Goal: Task Accomplishment & Management: Manage account settings

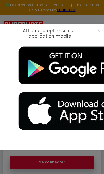
click at [40, 70] on img at bounding box center [77, 66] width 132 height 46
click at [98, 31] on span "×" at bounding box center [98, 30] width 3 height 7
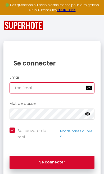
click at [72, 88] on input "email" at bounding box center [51, 87] width 85 height 11
type input "[DOMAIN_NAME][EMAIL_ADDRESS][DOMAIN_NAME]"
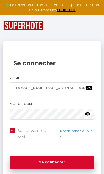
click at [52, 155] on button "Se connecter" at bounding box center [51, 161] width 85 height 13
checkbox input "true"
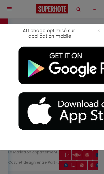
click at [97, 30] on span "×" at bounding box center [98, 30] width 3 height 7
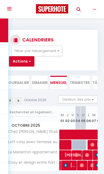
click at [93, 7] on icon "button" at bounding box center [93, 9] width 3 height 5
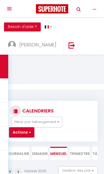
click at [63, 36] on link "[PERSON_NAME]" at bounding box center [33, 45] width 59 height 18
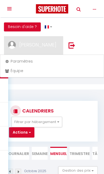
click at [11, 74] on link "Équipe" at bounding box center [52, 70] width 100 height 9
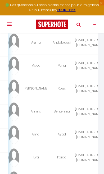
scroll to position [36, 0]
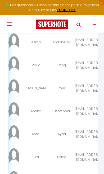
click at [95, 24] on icon "button" at bounding box center [93, 24] width 3 height 5
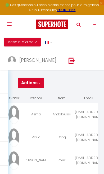
click at [56, 57] on span "[PERSON_NAME]" at bounding box center [37, 60] width 37 height 7
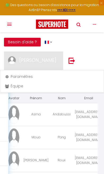
click at [15, 89] on link "Équipe" at bounding box center [52, 85] width 100 height 9
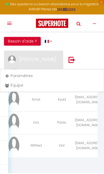
scroll to position [141, 0]
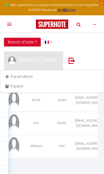
click at [15, 86] on link "Équipe" at bounding box center [52, 85] width 100 height 9
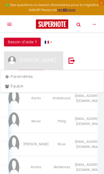
click at [35, 64] on div at bounding box center [52, 87] width 104 height 174
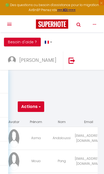
scroll to position [0, 0]
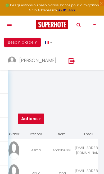
click at [35, 119] on button "Actions" at bounding box center [31, 118] width 26 height 11
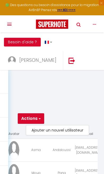
click at [71, 133] on link "Ajouter un nouvel utilisateur" at bounding box center [57, 129] width 62 height 7
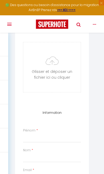
scroll to position [92, 0]
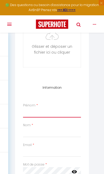
click at [34, 114] on input "Prénom" at bounding box center [52, 112] width 58 height 9
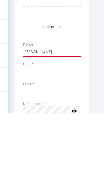
type input "[PERSON_NAME]"
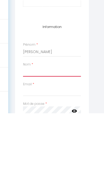
click at [28, 127] on input "Nom" at bounding box center [52, 131] width 58 height 9
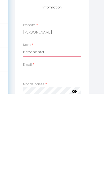
type input "Benchohra"
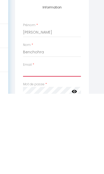
click at [28, 147] on input "Email" at bounding box center [52, 151] width 58 height 9
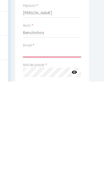
click at [29, 140] on input "Email" at bounding box center [52, 144] width 58 height 9
paste input "[EMAIL_ADDRESS][DOMAIN_NAME]"
type input "[EMAIL_ADDRESS][DOMAIN_NAME]"
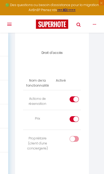
scroll to position [374, 0]
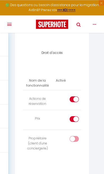
click at [75, 91] on td at bounding box center [66, 100] width 29 height 20
click at [72, 96] on div at bounding box center [73, 99] width 9 height 6
click at [74, 96] on input "checkbox" at bounding box center [78, 100] width 9 height 8
checkbox input "false"
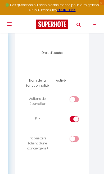
click at [74, 116] on input "checkbox" at bounding box center [78, 120] width 9 height 8
checkbox input "false"
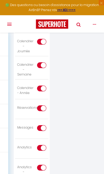
click at [42, 125] on input "checkbox" at bounding box center [46, 129] width 9 height 8
checkbox input "false"
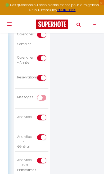
scroll to position [664, 0]
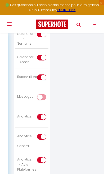
click at [41, 114] on label at bounding box center [41, 118] width 9 height 8
click at [42, 114] on input "checkbox" at bounding box center [46, 118] width 9 height 8
checkbox input "false"
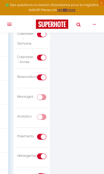
click at [46, 134] on input "checkbox" at bounding box center [46, 138] width 9 height 8
click at [43, 134] on input "checkbox" at bounding box center [46, 138] width 9 height 8
click at [42, 134] on input "checkbox" at bounding box center [46, 138] width 9 height 8
checkbox input "false"
click at [45, 153] on input "checkbox" at bounding box center [46, 157] width 9 height 8
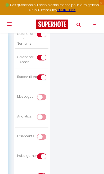
checkbox input "false"
click at [47, 173] on input "checkbox" at bounding box center [46, 177] width 9 height 8
checkbox input "false"
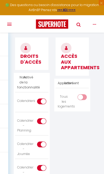
click at [84, 94] on input "checkbox" at bounding box center [86, 98] width 9 height 8
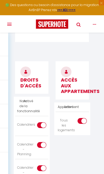
scroll to position [507, 0]
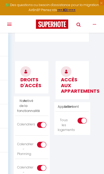
click at [70, 117] on div "Tous les logements" at bounding box center [63, 124] width 12 height 15
click at [83, 117] on input "checkbox" at bounding box center [86, 121] width 9 height 8
click at [75, 103] on th "Activé" at bounding box center [68, 106] width 14 height 9
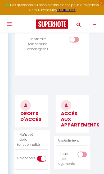
scroll to position [483, 0]
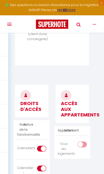
click at [76, 115] on h3 "ACCÈS AUX APPARTEMENTS" at bounding box center [71, 104] width 33 height 38
click at [72, 126] on th "Appartement" at bounding box center [63, 130] width 17 height 9
click at [86, 141] on input "checkbox" at bounding box center [86, 145] width 9 height 8
click at [84, 141] on input "checkbox" at bounding box center [86, 145] width 9 height 8
checkbox input "false"
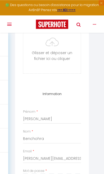
scroll to position [30, 0]
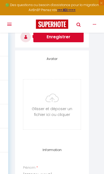
click at [47, 38] on button "Enregistrer" at bounding box center [58, 37] width 50 height 11
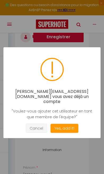
click at [33, 125] on button "Cancel" at bounding box center [36, 127] width 21 height 9
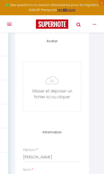
scroll to position [0, 0]
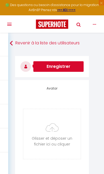
click at [18, 46] on link "Revenir à la liste des utilisateurs" at bounding box center [52, 42] width 84 height 9
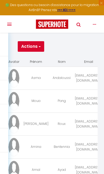
click at [26, 47] on button "Actions" at bounding box center [31, 46] width 26 height 11
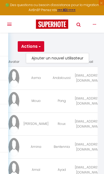
click at [33, 61] on link "Ajouter un nouvel utilisateur" at bounding box center [57, 58] width 62 height 7
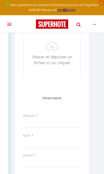
scroll to position [81, 0]
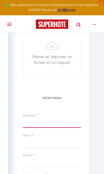
click at [65, 127] on input "Prénom" at bounding box center [52, 122] width 58 height 9
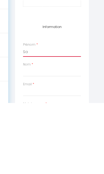
type input "S"
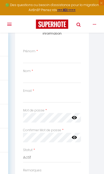
scroll to position [143, 0]
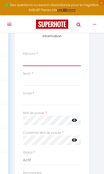
click at [32, 59] on input "Prénom" at bounding box center [52, 60] width 58 height 9
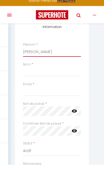
type input "[PERSON_NAME]"
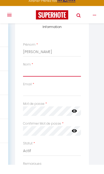
click at [27, 76] on input "Nom" at bounding box center [52, 80] width 58 height 9
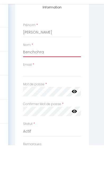
type input "Benchohra"
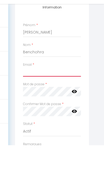
click at [24, 96] on input "Email" at bounding box center [52, 100] width 58 height 9
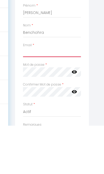
click at [30, 96] on input "Email" at bounding box center [52, 100] width 58 height 9
paste input "[EMAIL_ADDRESS][DOMAIN_NAME]"
type input "[EMAIL_ADDRESS][DOMAIN_NAME]"
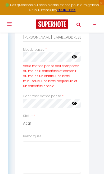
scroll to position [207, 0]
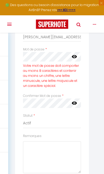
click at [73, 57] on icon at bounding box center [73, 56] width 5 height 5
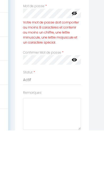
click at [76, 101] on icon at bounding box center [73, 103] width 5 height 5
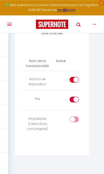
scroll to position [399, 0]
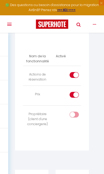
click at [74, 73] on input "checkbox" at bounding box center [78, 76] width 9 height 8
checkbox input "false"
click at [78, 93] on input "checkbox" at bounding box center [78, 96] width 9 height 8
checkbox input "false"
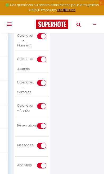
click at [45, 123] on input "checkbox" at bounding box center [46, 127] width 9 height 8
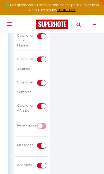
click at [48, 123] on input "checkbox" at bounding box center [46, 127] width 9 height 8
checkbox input "true"
click at [45, 143] on input "checkbox" at bounding box center [46, 147] width 9 height 8
checkbox input "false"
click at [48, 162] on input "checkbox" at bounding box center [46, 166] width 9 height 8
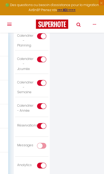
checkbox input "false"
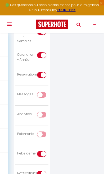
click at [43, 151] on input "checkbox" at bounding box center [46, 155] width 9 height 8
checkbox input "false"
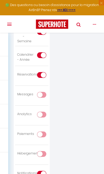
click at [45, 170] on input "checkbox" at bounding box center [46, 174] width 9 height 8
checkbox input "false"
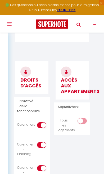
scroll to position [499, 0]
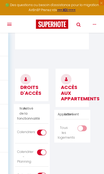
click at [83, 125] on input "checkbox" at bounding box center [86, 129] width 9 height 8
checkbox input "true"
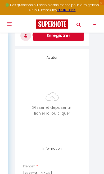
scroll to position [0, 0]
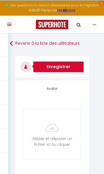
click at [51, 67] on button "Enregistrer" at bounding box center [58, 66] width 50 height 11
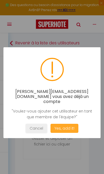
click at [72, 123] on button "Yes, add it!" at bounding box center [64, 127] width 28 height 9
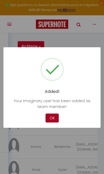
click at [50, 121] on button "OK" at bounding box center [51, 117] width 13 height 9
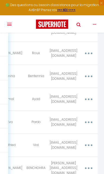
scroll to position [0, 35]
click at [90, 167] on button "button" at bounding box center [88, 168] width 14 height 10
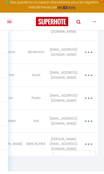
scroll to position [92, 0]
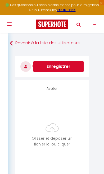
click at [18, 46] on link "Revenir à la liste des utilisateurs" at bounding box center [52, 42] width 84 height 9
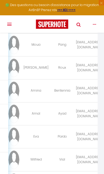
scroll to position [71, 0]
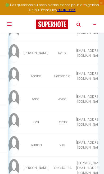
click at [73, 169] on td "[EMAIL_ADDRESS][DOMAIN_NAME]" at bounding box center [89, 167] width 32 height 23
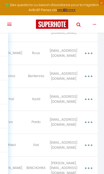
scroll to position [0, 35]
click at [89, 169] on button "button" at bounding box center [88, 168] width 14 height 10
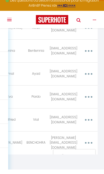
scroll to position [92, 0]
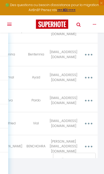
click at [80, 157] on div at bounding box center [52, 87] width 104 height 174
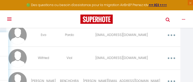
scroll to position [0, 0]
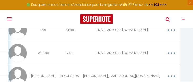
click at [103, 77] on button "button" at bounding box center [172, 76] width 14 height 10
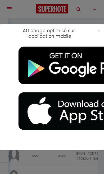
click at [94, 32] on div "×" at bounding box center [94, 33] width 17 height 11
click at [98, 34] on span "×" at bounding box center [98, 30] width 3 height 7
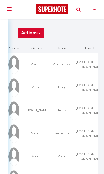
click at [23, 31] on button "Actions" at bounding box center [31, 32] width 26 height 11
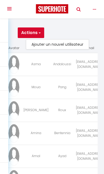
click at [12, 33] on div at bounding box center [47, 32] width 81 height 11
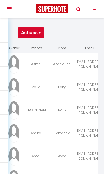
click at [5, 10] on button "Toggle navigation" at bounding box center [8, 8] width 11 height 17
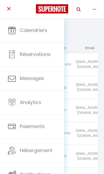
click at [96, 9] on icon "button" at bounding box center [93, 9] width 3 height 5
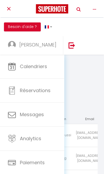
click at [56, 41] on span "[PERSON_NAME]" at bounding box center [37, 44] width 37 height 7
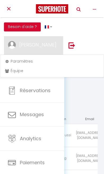
click at [13, 69] on link "Équipe" at bounding box center [52, 70] width 100 height 9
click at [18, 71] on link "Équipe" at bounding box center [52, 70] width 100 height 9
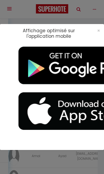
click at [94, 31] on div "×" at bounding box center [94, 33] width 17 height 11
click at [95, 30] on div "×" at bounding box center [94, 33] width 17 height 11
click at [98, 33] on span "×" at bounding box center [98, 30] width 3 height 7
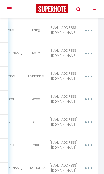
scroll to position [0, 35]
click at [90, 168] on button "button" at bounding box center [88, 168] width 14 height 10
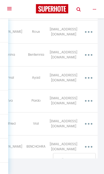
scroll to position [78, 0]
click at [74, 157] on div at bounding box center [52, 87] width 104 height 174
click at [89, 149] on button "button" at bounding box center [88, 146] width 14 height 10
click at [78, 156] on link "Editer" at bounding box center [74, 159] width 39 height 9
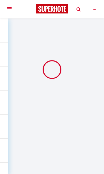
scroll to position [40, 0]
type input "[PERSON_NAME]"
type input "BENCHOHRA"
type input "[EMAIL_ADDRESS][DOMAIN_NAME]"
type textarea "https://app.superhote.com/#/connect/XtCLLm46J2"
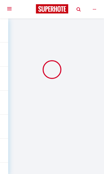
checkbox input "false"
checkbox input "true"
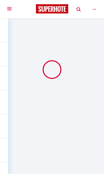
checkbox input "true"
checkbox input "false"
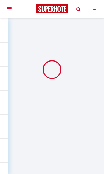
checkbox input "false"
checkbox input "true"
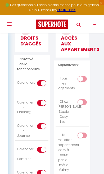
scroll to position [538, 0]
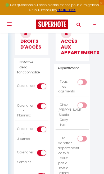
click at [80, 96] on td at bounding box center [80, 112] width 17 height 33
click at [84, 103] on input "checkbox" at bounding box center [86, 106] width 9 height 8
checkbox input "true"
click at [85, 135] on input "checkbox" at bounding box center [86, 139] width 9 height 8
checkbox input "true"
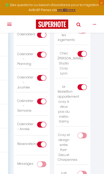
click at [84, 132] on input "checkbox" at bounding box center [86, 136] width 9 height 8
checkbox input "true"
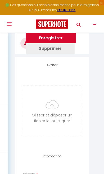
scroll to position [0, 0]
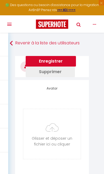
click at [42, 64] on button "Enregistrer" at bounding box center [51, 61] width 50 height 11
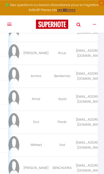
scroll to position [71, 0]
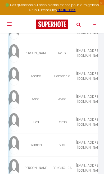
click at [6, 22] on button "Toggle navigation" at bounding box center [8, 23] width 11 height 17
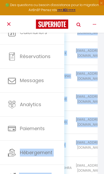
scroll to position [92, 0]
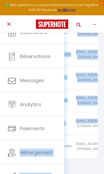
click at [8, 24] on button "Toggle navigation" at bounding box center [8, 23] width 11 height 17
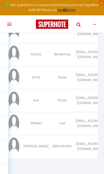
click at [11, 25] on button "Toggle navigation" at bounding box center [8, 23] width 11 height 17
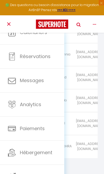
scroll to position [12, 0]
click at [47, 108] on link "Analytics" at bounding box center [32, 104] width 64 height 24
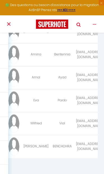
scroll to position [22, 0]
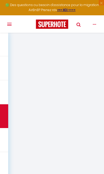
select select "2025"
select select "10"
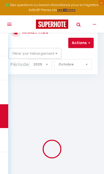
checkbox input "false"
checkbox Lyon "false"
checkbox Valmy "false"
checkbox Charpennes "false"
checkbox d’Annonay "false"
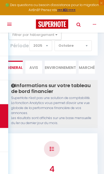
scroll to position [33, 0]
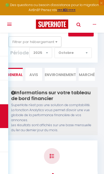
click at [19, 42] on button "Filtrer par hébergement" at bounding box center [34, 41] width 53 height 11
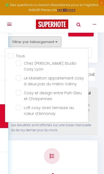
click at [17, 64] on Lyon "checkbox" at bounding box center [52, 62] width 72 height 5
checkbox Lyon "true"
checkbox Valmy "false"
checkbox Charpennes "false"
checkbox d’Annonay "false"
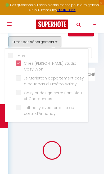
checkbox Valmy "false"
checkbox Charpennes "false"
checkbox d’Annonay "false"
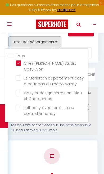
click at [89, 135] on div at bounding box center [52, 87] width 104 height 174
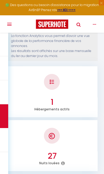
scroll to position [25, 0]
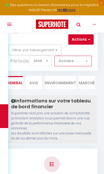
click at [61, 60] on select "Janvier Février Mars Avril Mai Juin Juillet Août Septembre Octobre Novembre Déc…" at bounding box center [72, 61] width 37 height 11
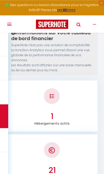
scroll to position [0, 0]
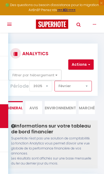
click at [64, 87] on select "Janvier Février Mars Avril Mai Juin Juillet Août Septembre Octobre Novembre Déc…" at bounding box center [72, 86] width 37 height 11
click at [86, 86] on select "Janvier Février Mars Avril Mai Juin Juillet Août Septembre Octobre Novembre Déc…" at bounding box center [72, 86] width 37 height 11
click at [62, 85] on select "Janvier Février Mars Avril Mai Juin Juillet Août Septembre Octobre Novembre Déc…" at bounding box center [72, 86] width 37 height 11
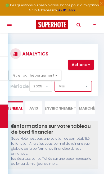
click at [64, 88] on select "Janvier Février Mars Avril Mai Juin Juillet Août Septembre Octobre Novembre Déc…" at bounding box center [72, 86] width 37 height 11
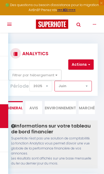
click at [66, 87] on select "Janvier Février Mars Avril Mai Juin Juillet Août Septembre Octobre Novembre Déc…" at bounding box center [72, 86] width 37 height 11
click at [86, 90] on select "Janvier Février Mars Avril Mai Juin Juillet Août Septembre Octobre Novembre Déc…" at bounding box center [72, 86] width 37 height 11
click at [66, 85] on select "Janvier Février Mars Avril Mai Juin Juillet Août Septembre Octobre Novembre Déc…" at bounding box center [72, 86] width 37 height 11
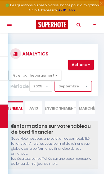
click at [87, 87] on select "Janvier Février Mars Avril Mai Juin Juillet Août Septembre Octobre Novembre Déc…" at bounding box center [72, 86] width 37 height 11
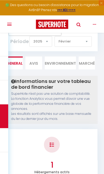
scroll to position [27, 0]
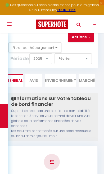
click at [8, 27] on button "Toggle navigation" at bounding box center [8, 23] width 11 height 17
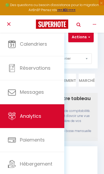
click at [91, 153] on div at bounding box center [51, 161] width 91 height 31
click at [7, 28] on button "Toggle navigation" at bounding box center [8, 23] width 11 height 17
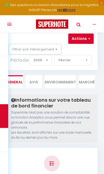
scroll to position [26, 0]
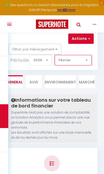
click at [60, 63] on select "Janvier Février Mars Avril Mai Juin Juillet Août Septembre Octobre Novembre Déc…" at bounding box center [72, 60] width 37 height 11
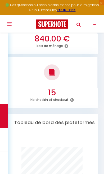
scroll to position [887, 0]
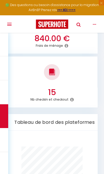
click at [70, 97] on icon at bounding box center [72, 99] width 4 height 4
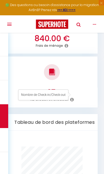
click at [84, 97] on div "Nb checkin et checkout" at bounding box center [51, 99] width 91 height 5
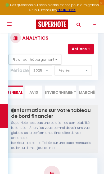
scroll to position [0, 0]
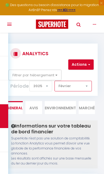
click at [84, 86] on select "Janvier Février Mars Avril Mai Juin Juillet Août Septembre Octobre Novembre Déc…" at bounding box center [72, 86] width 37 height 11
select select "3"
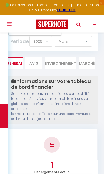
scroll to position [45, 0]
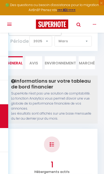
click at [7, 26] on button "Toggle navigation" at bounding box center [8, 23] width 11 height 17
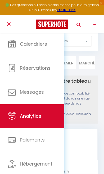
click at [13, 73] on link "Réservations" at bounding box center [32, 68] width 64 height 24
select select "not_cancelled"
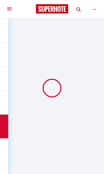
select select "2"
select select "0"
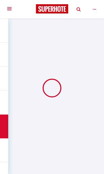
select select "0"
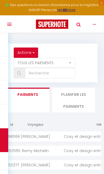
click at [4, 22] on button "Toggle navigation" at bounding box center [8, 23] width 11 height 17
click at [8, 26] on button "Toggle navigation" at bounding box center [8, 23] width 11 height 17
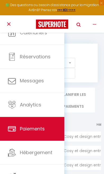
scroll to position [11, 0]
click at [52, 106] on link "Analytics" at bounding box center [32, 105] width 64 height 24
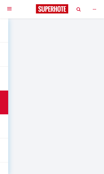
select select "2025"
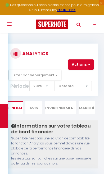
click at [76, 65] on button "Actions" at bounding box center [80, 64] width 25 height 11
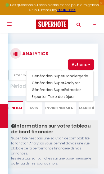
click at [39, 45] on div at bounding box center [52, 87] width 104 height 174
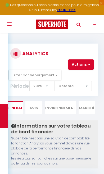
click at [94, 24] on icon "button" at bounding box center [93, 24] width 3 height 5
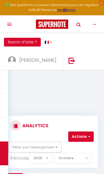
click at [56, 57] on span "[PERSON_NAME]" at bounding box center [37, 60] width 37 height 7
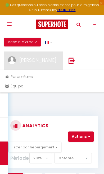
click at [3, 95] on div at bounding box center [52, 87] width 104 height 174
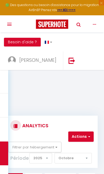
click at [10, 155] on div "Actions Génération SuperConciergerie Génération SuperAnalyzer Génération SuperE…" at bounding box center [52, 147] width 90 height 33
click at [80, 159] on select "Janvier Février Mars Avril Mai Juin Juillet Août Septembre Octobre Novembre Déc…" at bounding box center [72, 158] width 37 height 11
select select "2"
click at [8, 153] on div "Actions Génération SuperConciergerie Génération SuperAnalyzer Génération SuperE…" at bounding box center [52, 147] width 90 height 33
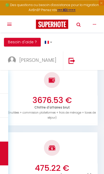
scroll to position [682, 0]
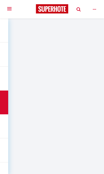
select select "2025"
select select "10"
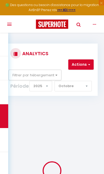
click at [22, 73] on button "Filtrer par hébergement" at bounding box center [34, 75] width 53 height 11
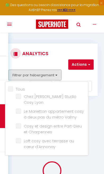
checkbox input "false"
checkbox Lyon "false"
checkbox Valmy "false"
checkbox Charpennes "false"
checkbox d’Annonay "false"
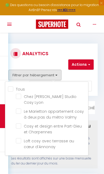
click at [17, 95] on Lyon "checkbox" at bounding box center [52, 96] width 72 height 5
checkbox Lyon "true"
checkbox Valmy "false"
checkbox Charpennes "false"
checkbox d’Annonay "false"
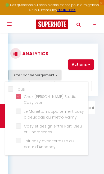
checkbox Valmy "false"
checkbox Charpennes "false"
checkbox d’Annonay "false"
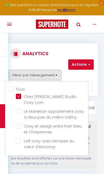
click at [55, 59] on div at bounding box center [52, 87] width 104 height 174
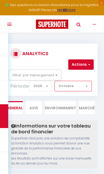
click at [82, 89] on select "Janvier Février Mars Avril Mai Juin Juillet Août Septembre Octobre Novembre Déc…" at bounding box center [72, 86] width 37 height 11
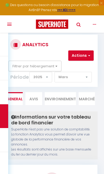
scroll to position [9, 0]
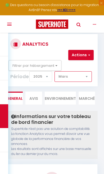
click at [79, 78] on select "Janvier Février Mars Avril Mai Juin Juillet Août Septembre Octobre Novembre Déc…" at bounding box center [72, 76] width 37 height 11
select select "2"
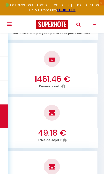
scroll to position [739, 0]
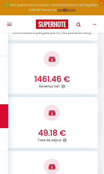
click at [5, 22] on button "Toggle navigation" at bounding box center [8, 23] width 11 height 17
click at [8, 28] on button "Toggle navigation" at bounding box center [8, 23] width 11 height 17
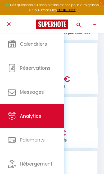
click at [16, 116] on link "Analytics" at bounding box center [32, 116] width 64 height 24
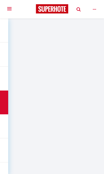
scroll to position [22, 0]
select select "2025"
select select "10"
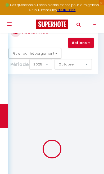
click at [26, 52] on button "Filtrer par hébergement" at bounding box center [34, 53] width 53 height 11
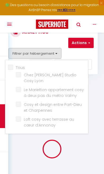
checkbox input "false"
checkbox Lyon "false"
checkbox Valmy "false"
checkbox Charpennes "false"
checkbox d’Annonay "false"
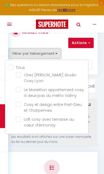
click at [17, 75] on Lyon "checkbox" at bounding box center [52, 74] width 72 height 5
checkbox Lyon "true"
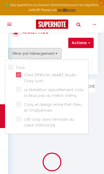
checkbox Valmy "false"
checkbox Charpennes "false"
checkbox d’Annonay "false"
checkbox Valmy "false"
checkbox Charpennes "false"
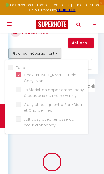
checkbox d’Annonay "false"
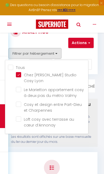
click at [90, 57] on div at bounding box center [52, 87] width 104 height 174
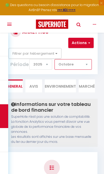
click at [73, 64] on select "Janvier Février Mars Avril Mai Juin Juillet Août Septembre Octobre Novembre Déc…" at bounding box center [72, 64] width 37 height 11
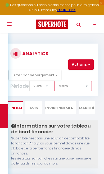
click at [63, 83] on select "Janvier Février Mars Avril Mai Juin Juillet Août Septembre Octobre Novembre Déc…" at bounding box center [72, 86] width 37 height 11
click at [77, 87] on select "Janvier Février Mars Avril Mai Juin Juillet Août Septembre Octobre Novembre Déc…" at bounding box center [72, 86] width 37 height 11
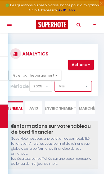
click at [91, 86] on select "Janvier Février Mars Avril Mai Juin Juillet Août Septembre Octobre Novembre Déc…" at bounding box center [72, 86] width 37 height 11
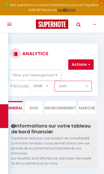
click at [84, 89] on select "Janvier Février Mars Avril Mai Juin Juillet Août Septembre Octobre Novembre Déc…" at bounding box center [72, 86] width 37 height 11
click at [85, 87] on select "Janvier Février Mars Avril Mai Juin Juillet Août Septembre Octobre Novembre Déc…" at bounding box center [72, 86] width 37 height 11
click at [87, 86] on select "Janvier Février Mars Avril Mai Juin Juillet Août Septembre Octobre Novembre Déc…" at bounding box center [72, 86] width 37 height 11
select select "9"
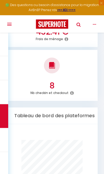
scroll to position [894, 0]
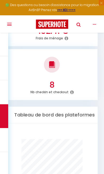
click at [3, 24] on button "Toggle navigation" at bounding box center [8, 23] width 11 height 17
click at [7, 24] on button "Toggle navigation" at bounding box center [8, 23] width 11 height 17
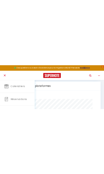
scroll to position [929, 0]
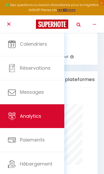
click at [92, 26] on button "button" at bounding box center [94, 23] width 12 height 17
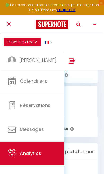
click at [56, 57] on span "[PERSON_NAME]" at bounding box center [37, 60] width 37 height 7
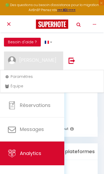
click at [25, 87] on link "Équipe" at bounding box center [52, 85] width 100 height 9
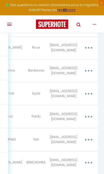
scroll to position [0, 33]
click at [88, 94] on button "button" at bounding box center [88, 94] width 14 height 10
click at [76, 117] on link "Supprimer" at bounding box center [74, 115] width 39 height 9
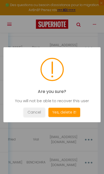
click at [73, 110] on button "Yes, delete it!" at bounding box center [64, 111] width 32 height 9
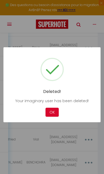
scroll to position [70, 0]
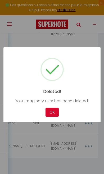
click at [53, 116] on button "OK" at bounding box center [51, 111] width 13 height 9
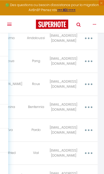
scroll to position [0, 33]
click at [89, 108] on button "button" at bounding box center [88, 107] width 14 height 10
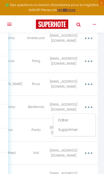
click at [79, 128] on link "Supprimer" at bounding box center [74, 129] width 39 height 9
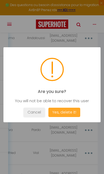
click at [71, 111] on button "Yes, delete it!" at bounding box center [64, 111] width 32 height 9
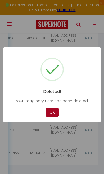
click at [55, 113] on button "OK" at bounding box center [51, 111] width 13 height 9
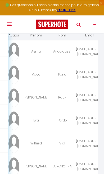
scroll to position [24, 0]
